Goal: Information Seeking & Learning: Find specific fact

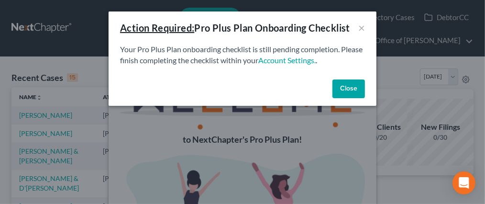
click at [347, 89] on button "Close" at bounding box center [348, 88] width 33 height 19
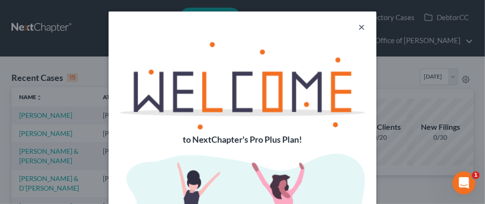
click at [358, 26] on button "×" at bounding box center [361, 26] width 7 height 11
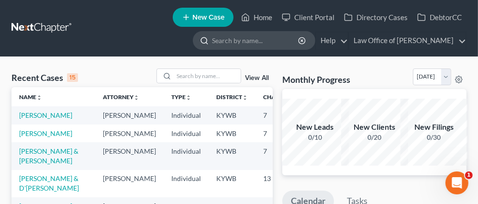
click at [271, 40] on input "search" at bounding box center [256, 41] width 88 height 18
click at [255, 76] on link "View All" at bounding box center [257, 78] width 24 height 7
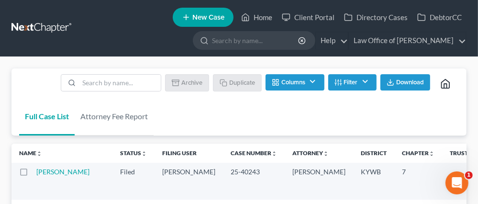
click at [349, 80] on button "Filter" at bounding box center [352, 82] width 48 height 16
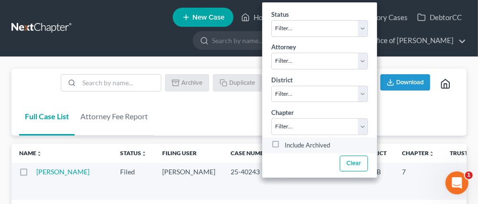
click at [285, 143] on label "Include Archived" at bounding box center [307, 144] width 45 height 11
click at [288, 143] on input "Include Archived" at bounding box center [291, 142] width 6 height 6
checkbox input "true"
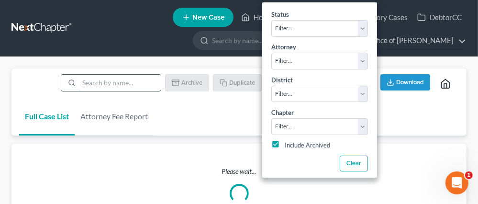
click at [116, 85] on input "search" at bounding box center [120, 83] width 82 height 16
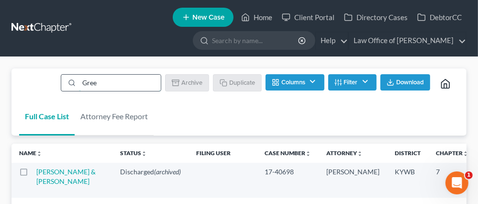
type input "Green"
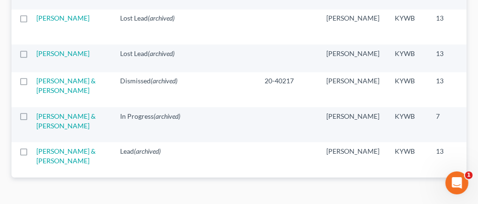
scroll to position [430, 0]
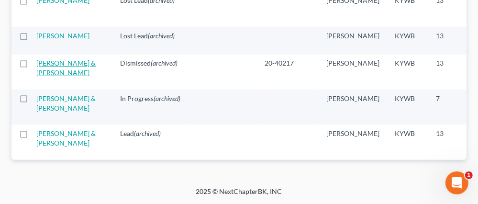
click at [47, 77] on link "[PERSON_NAME] & [PERSON_NAME]" at bounding box center [65, 68] width 59 height 18
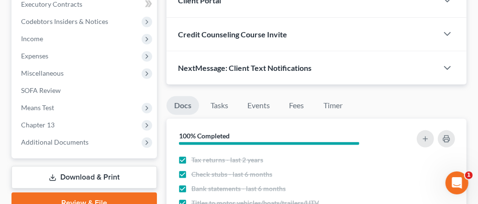
scroll to position [335, 0]
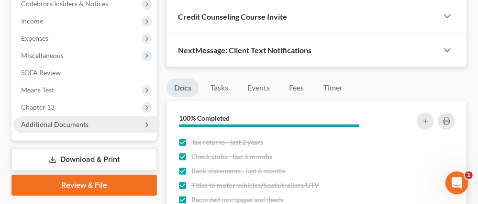
click at [70, 120] on span "Additional Documents" at bounding box center [54, 124] width 67 height 8
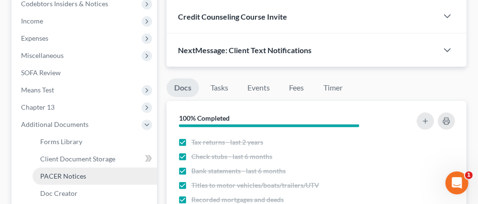
click at [78, 172] on span "PACER Notices" at bounding box center [63, 176] width 46 height 8
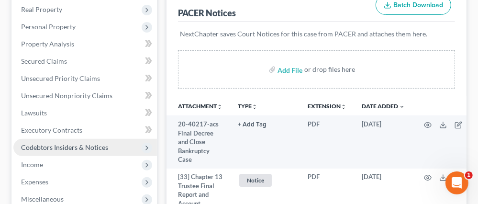
scroll to position [48, 0]
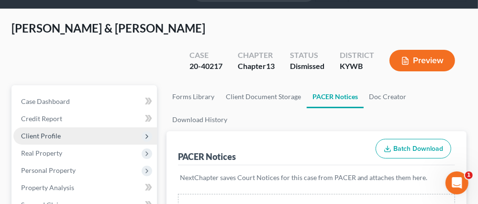
click at [47, 132] on span "Client Profile" at bounding box center [41, 136] width 40 height 8
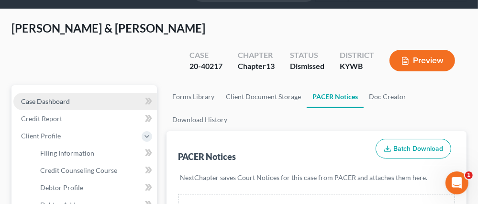
click at [47, 97] on span "Case Dashboard" at bounding box center [45, 101] width 49 height 8
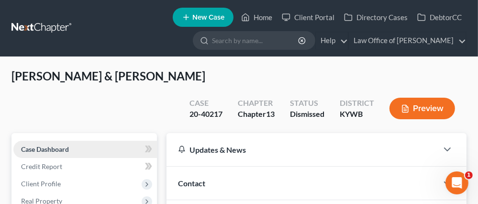
click at [63, 145] on span "Case Dashboard" at bounding box center [45, 149] width 48 height 8
click at [197, 178] on span "Contact" at bounding box center [191, 182] width 27 height 9
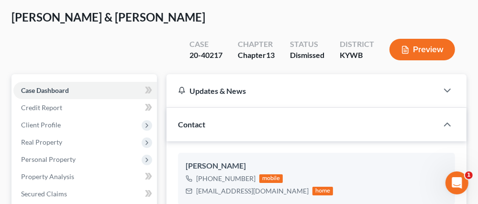
scroll to position [143, 0]
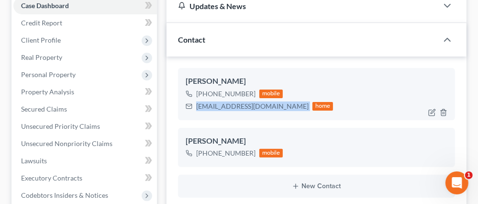
drag, startPoint x: 197, startPoint y: 84, endPoint x: 243, endPoint y: 83, distance: 45.9
click at [243, 100] on div "[EMAIL_ADDRESS][DOMAIN_NAME] home" at bounding box center [260, 106] width 148 height 12
copy div "[EMAIL_ADDRESS][DOMAIN_NAME]"
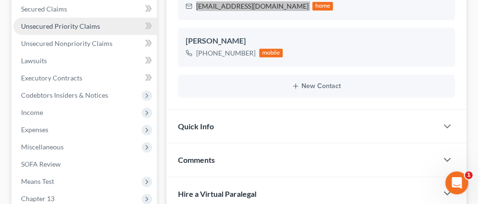
scroll to position [335, 0]
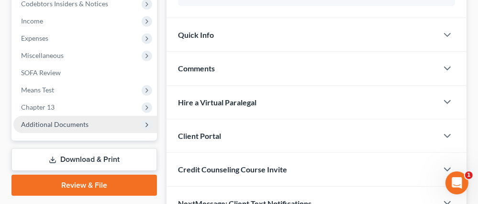
click at [53, 120] on span "Additional Documents" at bounding box center [54, 124] width 67 height 8
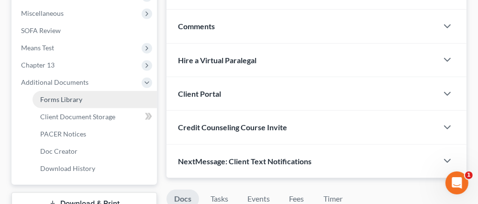
scroll to position [383, 0]
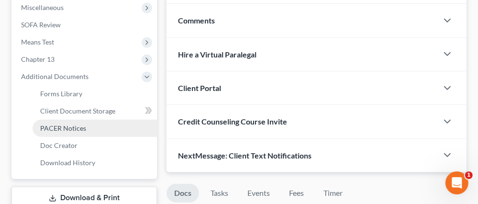
click at [59, 124] on span "PACER Notices" at bounding box center [63, 128] width 46 height 8
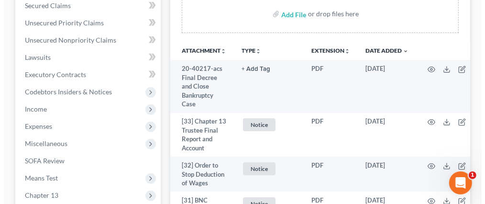
scroll to position [239, 0]
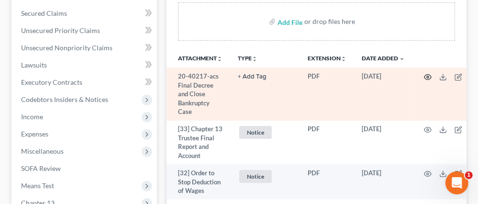
click at [427, 73] on icon "button" at bounding box center [428, 77] width 8 height 8
